Goal: Contribute content: Contribute content

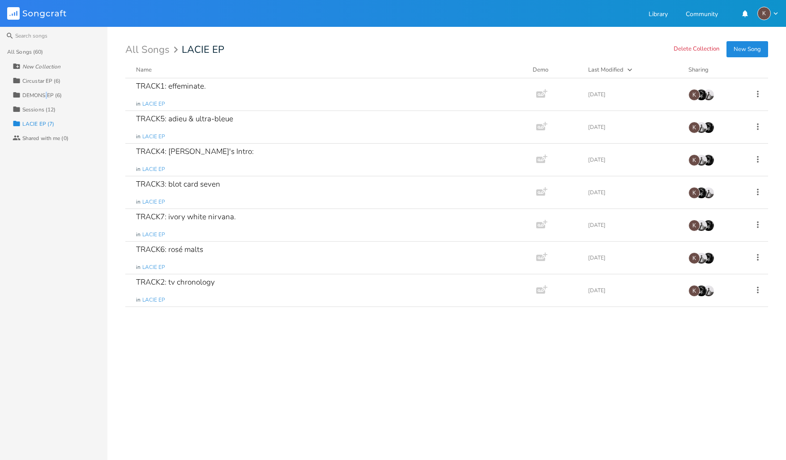
drag, startPoint x: 46, startPoint y: 98, endPoint x: 69, endPoint y: 105, distance: 24.2
click at [47, 98] on div "DEMONS EP (6)" at bounding box center [41, 95] width 39 height 5
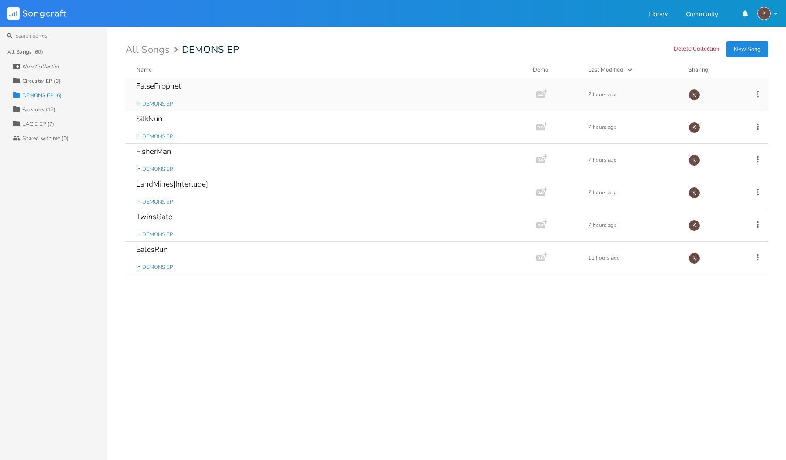
click at [199, 100] on div "FalseProphet in DEMONS EP" at bounding box center [329, 94] width 386 height 32
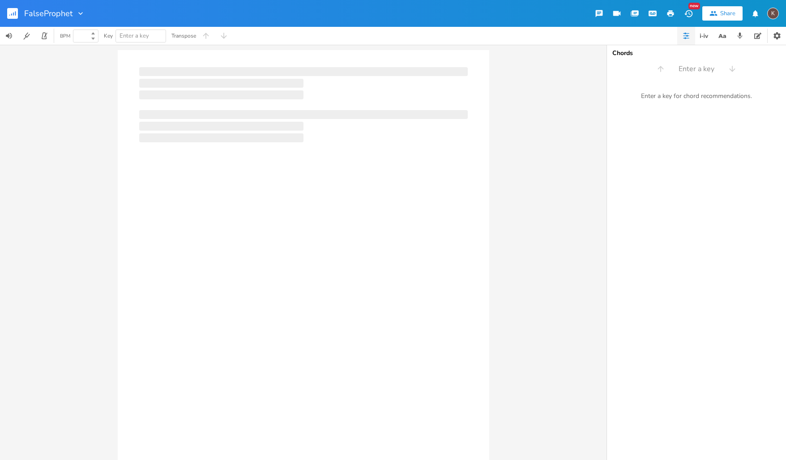
type input "100"
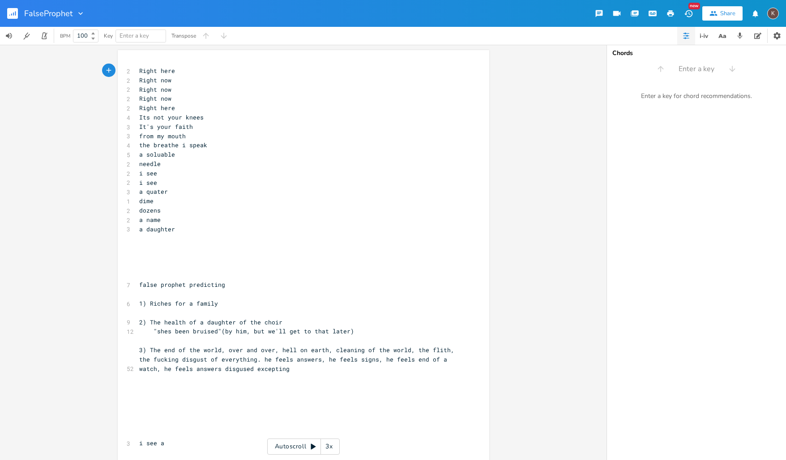
click at [139, 72] on span "Right here" at bounding box center [157, 71] width 36 height 8
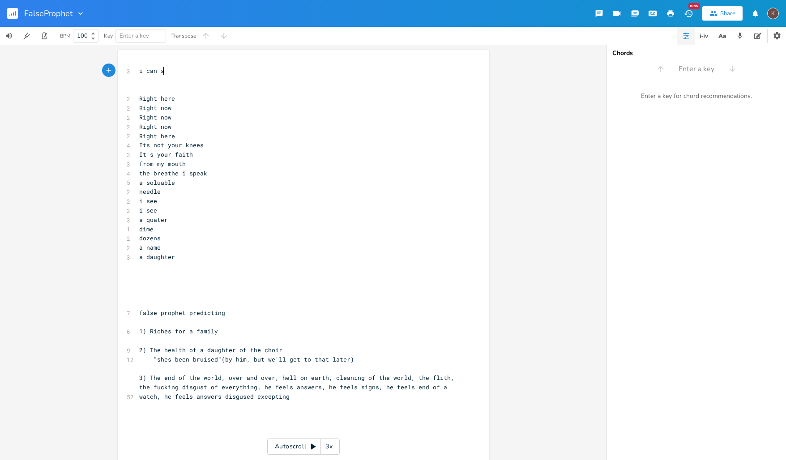
type textarea "i can se"
type textarea "e"
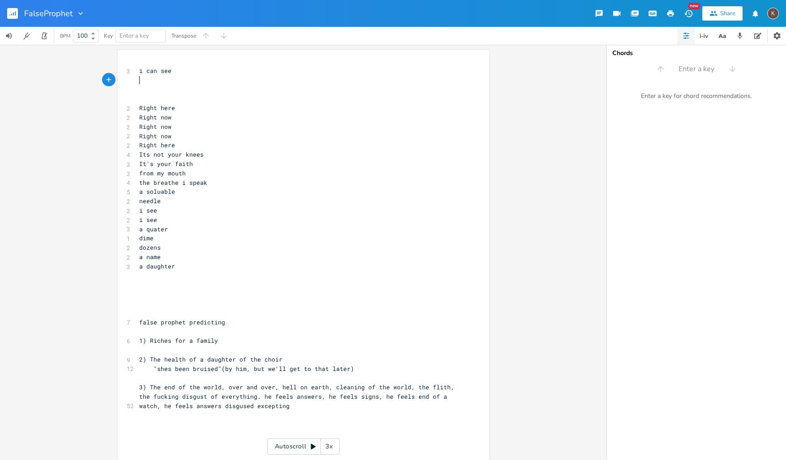
type textarea "oic"
type textarea "[i"
type textarea "chorys"
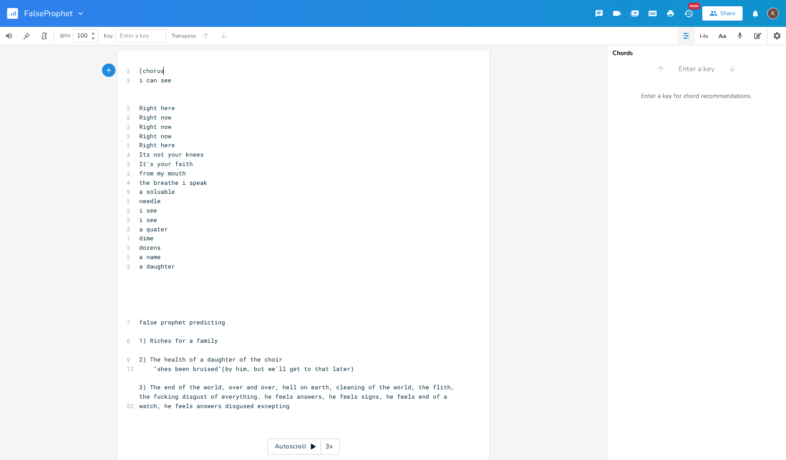
type textarea "us]"
type textarea "ican"
type textarea "can see"
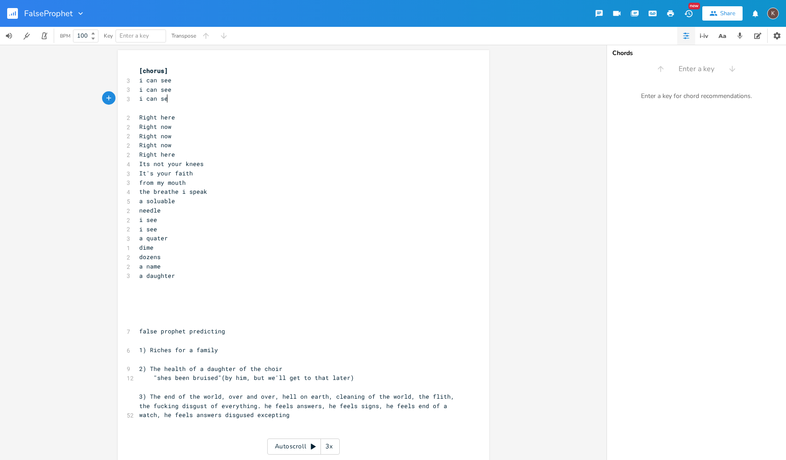
type textarea "i can see"
drag, startPoint x: 292, startPoint y: 360, endPoint x: 298, endPoint y: 360, distance: 5.8
click at [295, 360] on pre "​" at bounding box center [298, 359] width 323 height 9
type textarea "false prophet predicting 1) Riches for a family 2) The health of a daughter of …"
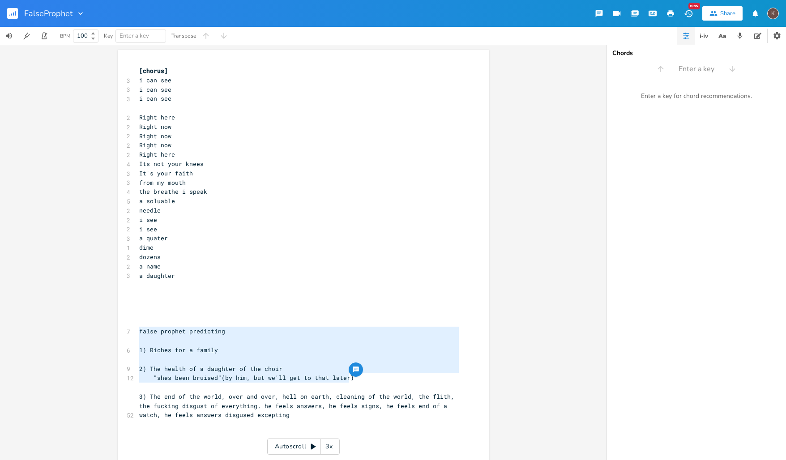
drag, startPoint x: 366, startPoint y: 379, endPoint x: 302, endPoint y: 398, distance: 66.8
click at [121, 331] on div "false prophet predicting 1) Riches for a family 2) The health of a daughter of …" at bounding box center [304, 283] width 372 height 466
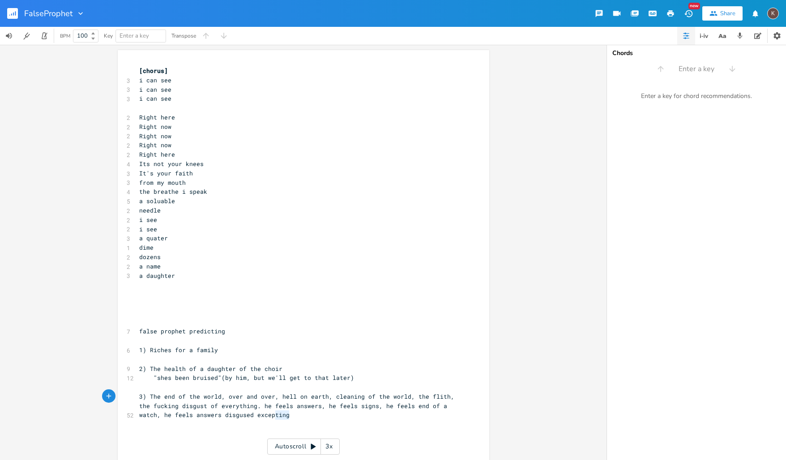
type textarea ""shes been bruised"(by him, but we'll get to that later) 3) The end of the worl…"
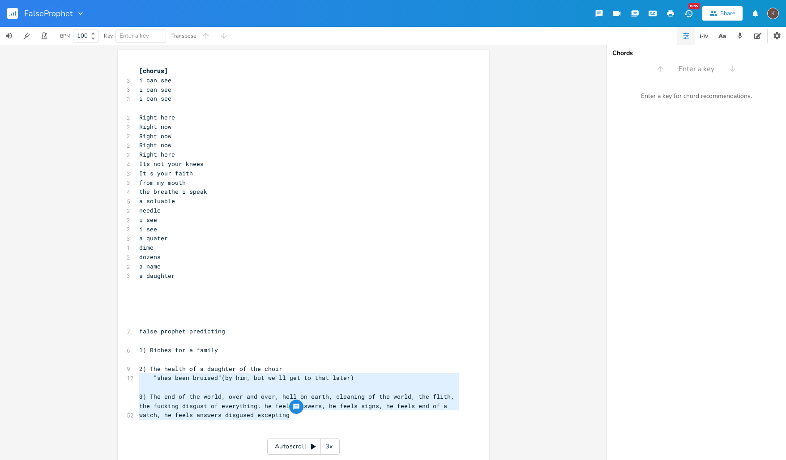
drag, startPoint x: 291, startPoint y: 417, endPoint x: 141, endPoint y: 376, distance: 154.8
click at [118, 380] on div ""shes been bruised"(by him, but we'll get to that later) 3) The end of the worl…" at bounding box center [304, 283] width 372 height 466
type textarea "2) The health of a"
drag, startPoint x: 199, startPoint y: 367, endPoint x: 210, endPoint y: 362, distance: 11.6
click at [205, 363] on div "[chorus] 3 i can see 3 i can see 3 i can see ​ 2 Right here 2 Right now 2 Right…" at bounding box center [298, 284] width 323 height 437
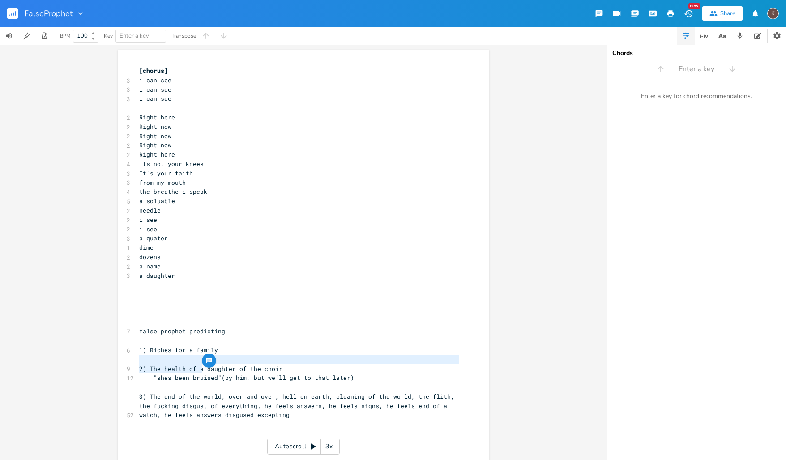
click at [336, 284] on pre "​" at bounding box center [298, 284] width 323 height 9
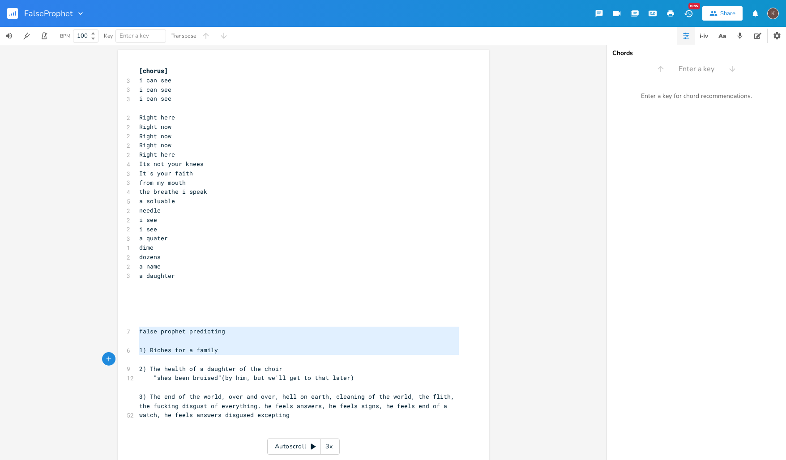
type textarea "false prophet predicting 1) Riches for a family 2) The health of a daughter of …"
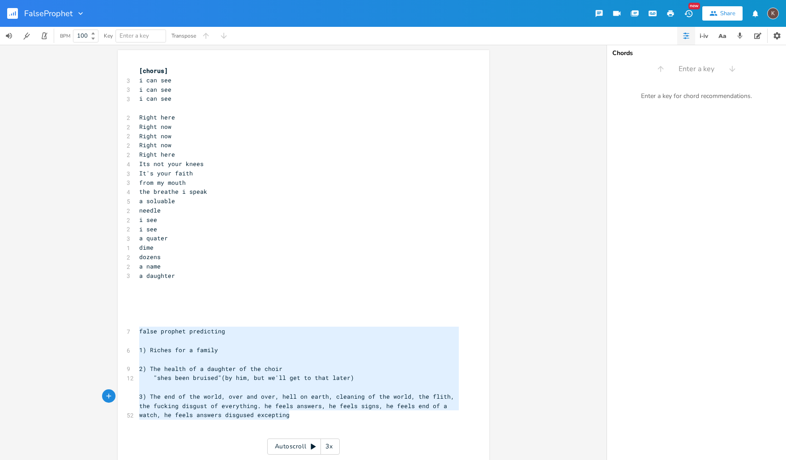
drag, startPoint x: 136, startPoint y: 332, endPoint x: 359, endPoint y: 415, distance: 237.4
click at [359, 415] on div "[chorus] 3 i can see 3 i can see 3 i can see ​ 2 Right here 2 Right now 2 Right…" at bounding box center [298, 284] width 323 height 437
click at [172, 78] on pre "i can see" at bounding box center [298, 80] width 323 height 9
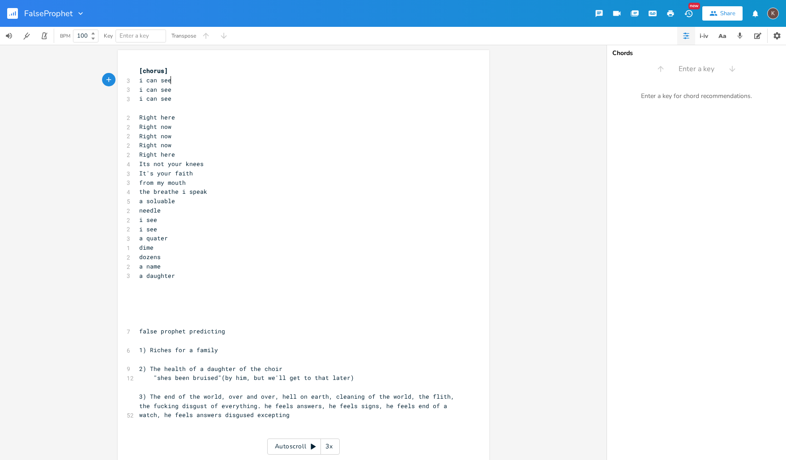
click at [177, 90] on pre "i can see" at bounding box center [298, 89] width 323 height 9
click at [178, 95] on pre "i can see" at bounding box center [298, 98] width 323 height 9
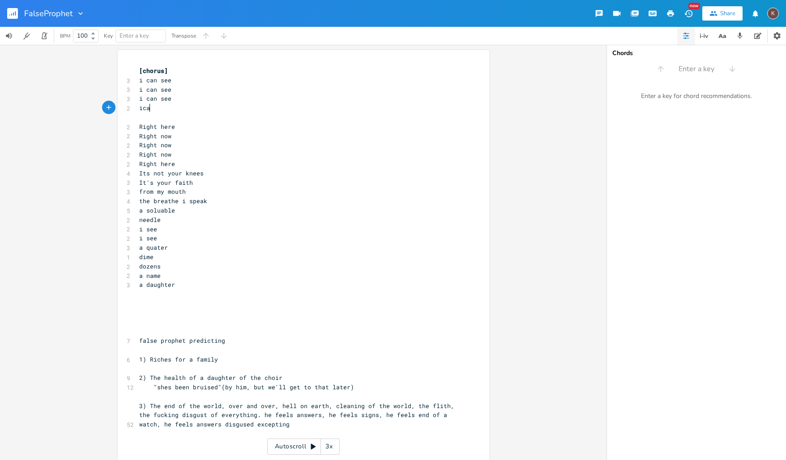
type textarea "ican"
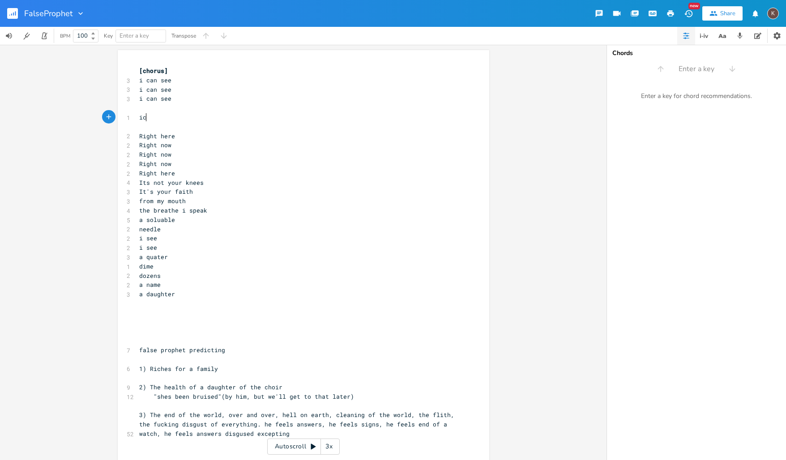
type textarea "ican"
type textarea "="
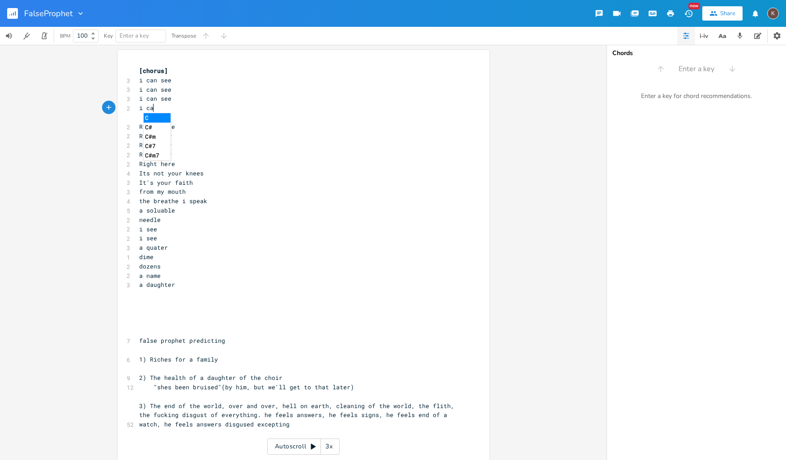
type textarea "can"
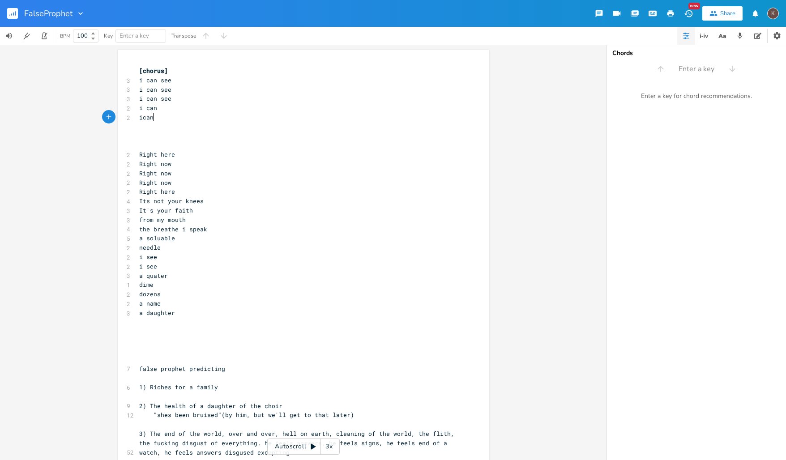
type textarea "ican"
type textarea "can"
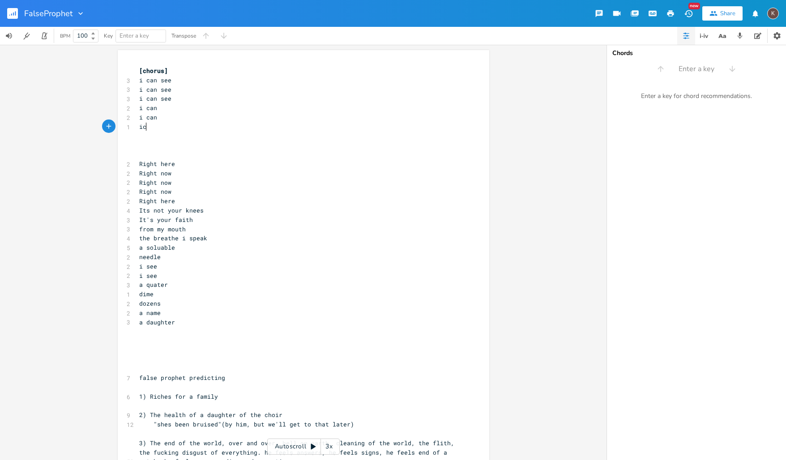
type textarea "ica"
type textarea "can see...."
type textarea "[verse]"
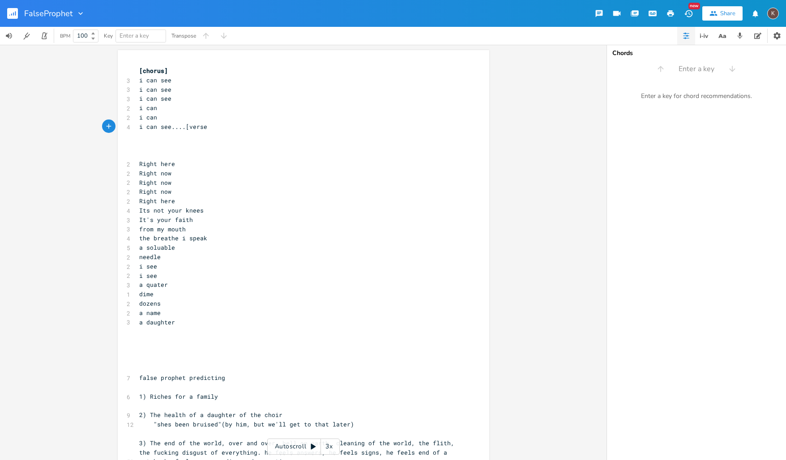
scroll to position [0, 17]
click at [139, 73] on span "[chorus]" at bounding box center [153, 71] width 29 height 8
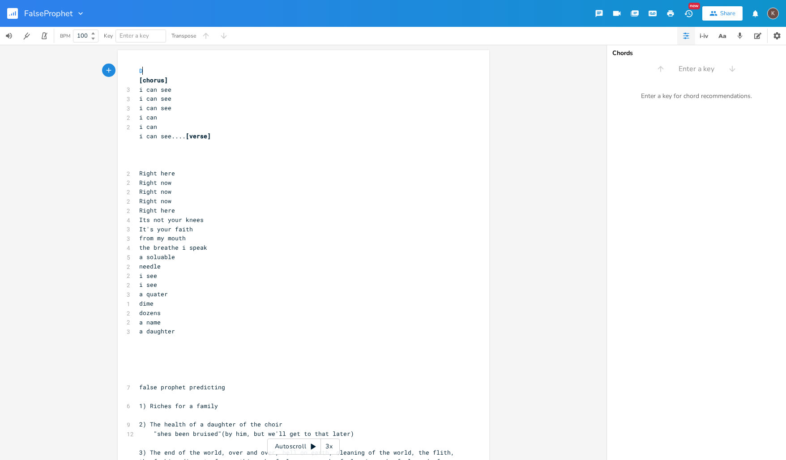
type textarea "DA"
type textarea "NA t"
type textarea "direction"
